Goal: Transaction & Acquisition: Book appointment/travel/reservation

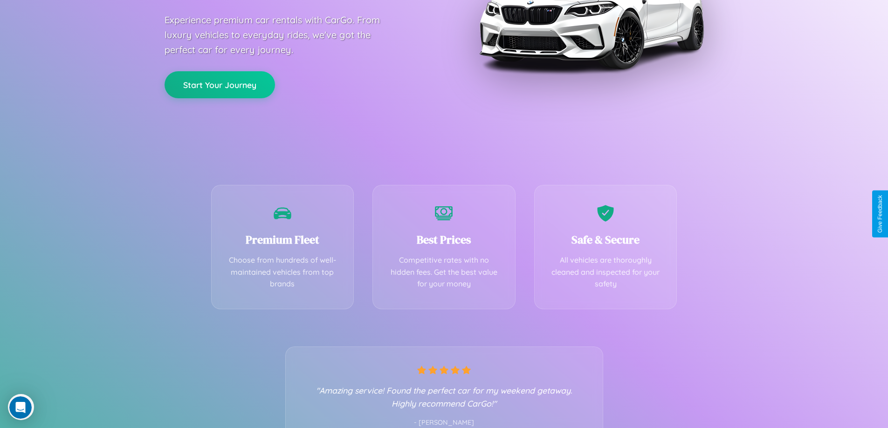
scroll to position [184, 0]
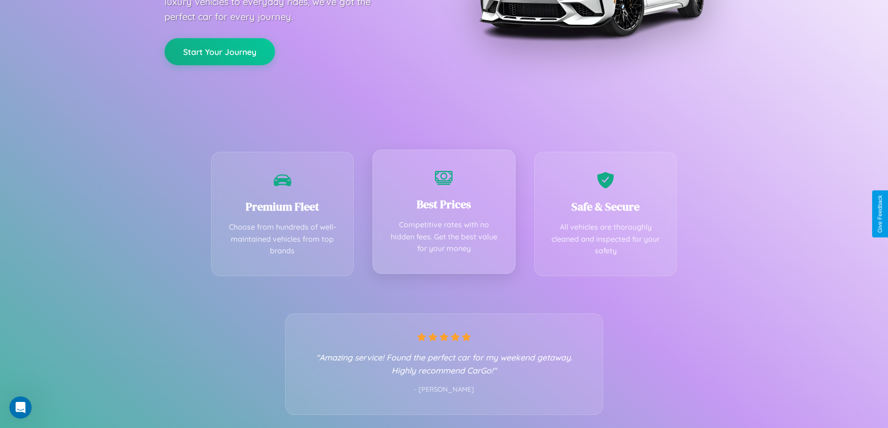
click at [444, 214] on div "Best Prices Competitive rates with no hidden fees. Get the best value for your …" at bounding box center [443, 212] width 143 height 124
click at [220, 51] on button "Start Your Journey" at bounding box center [220, 50] width 110 height 27
click at [220, 50] on button "Start Your Journey" at bounding box center [220, 50] width 110 height 27
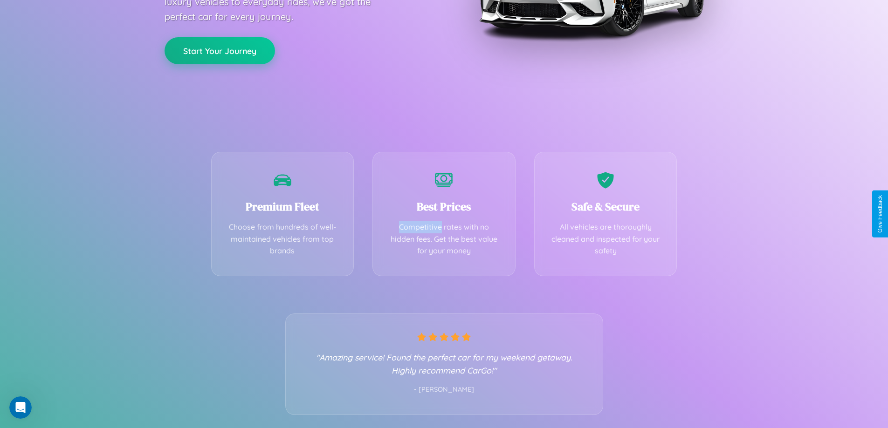
click at [220, 50] on button "Start Your Journey" at bounding box center [220, 50] width 110 height 27
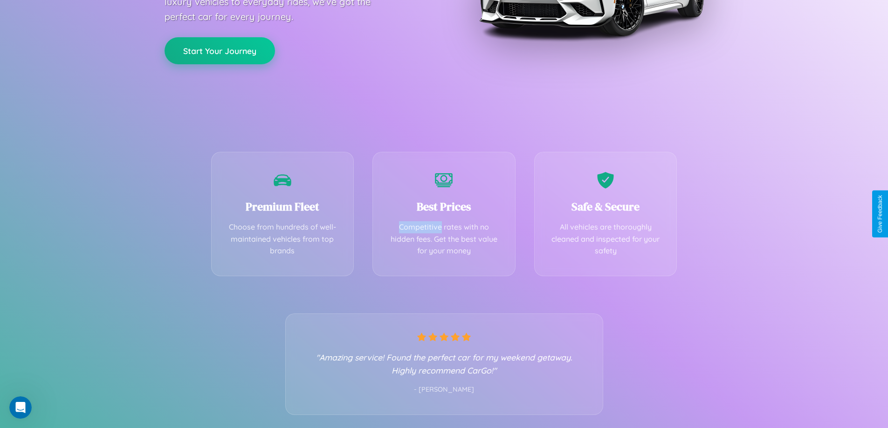
click at [220, 50] on button "Start Your Journey" at bounding box center [220, 50] width 110 height 27
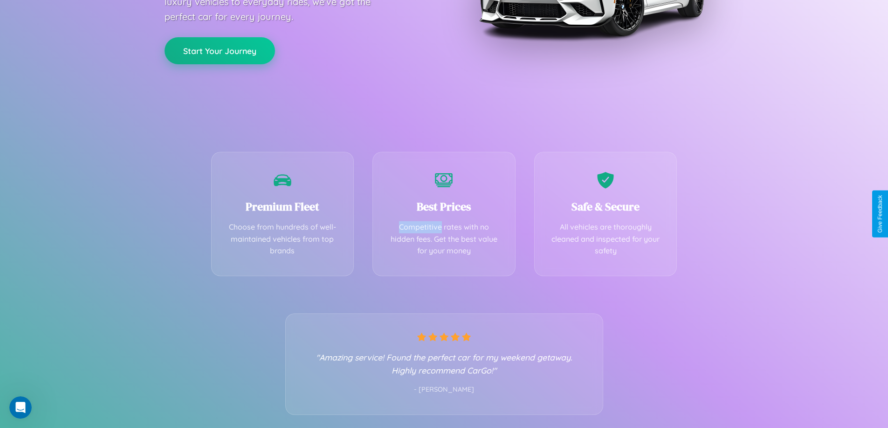
click at [220, 50] on button "Start Your Journey" at bounding box center [220, 50] width 110 height 27
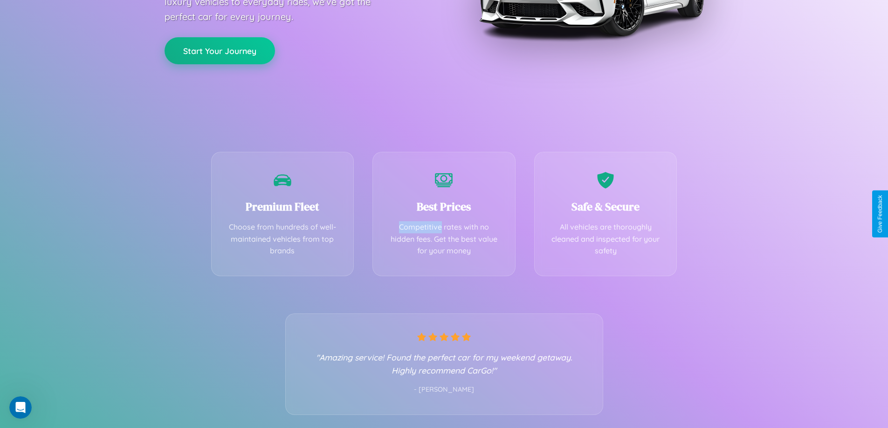
click at [220, 50] on button "Start Your Journey" at bounding box center [220, 50] width 110 height 27
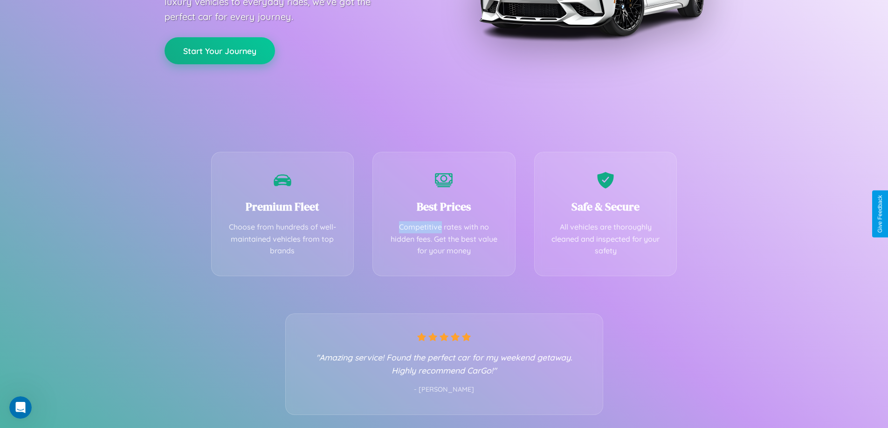
click at [220, 50] on button "Start Your Journey" at bounding box center [220, 50] width 110 height 27
